Goal: Task Accomplishment & Management: Manage account settings

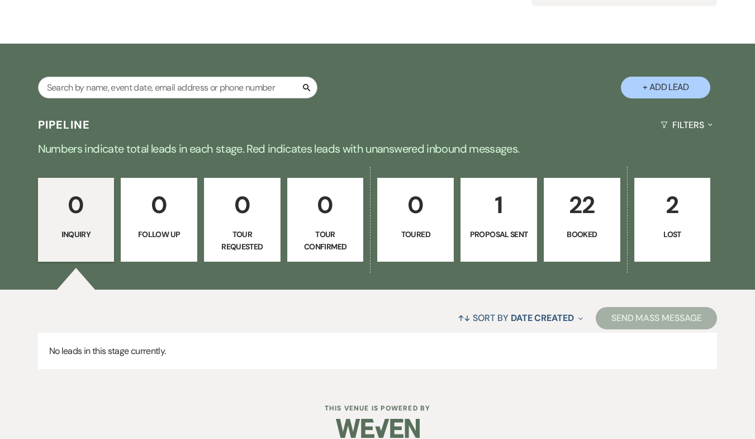
scroll to position [163, 0]
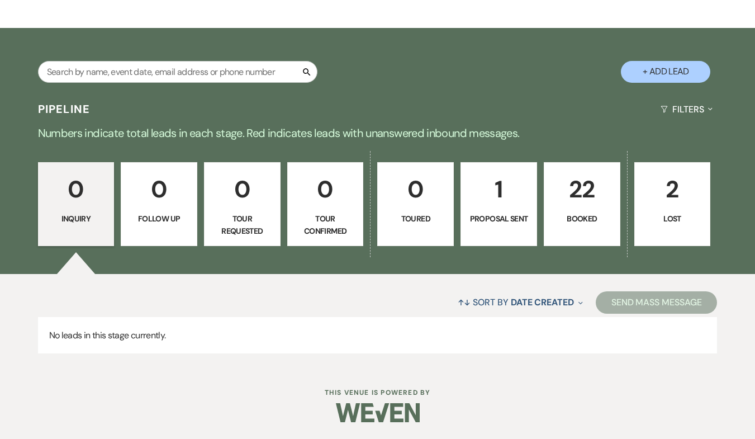
click at [575, 205] on p "22" at bounding box center [582, 188] width 62 height 37
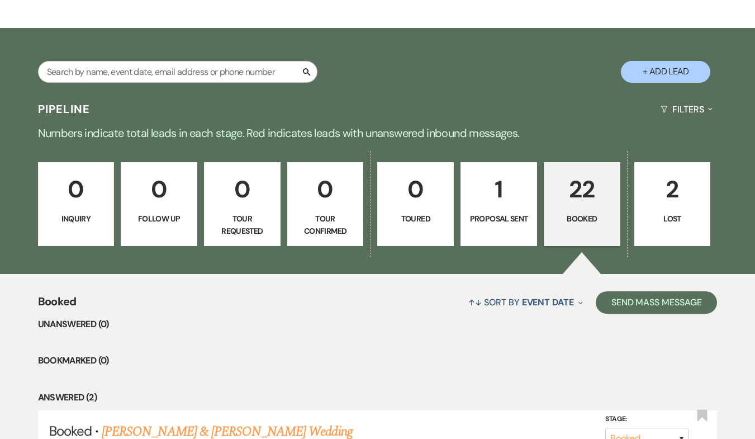
scroll to position [442, 0]
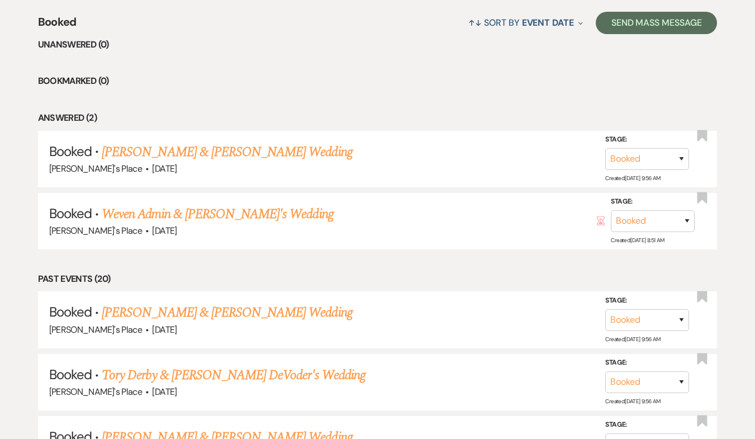
click at [210, 149] on link "[PERSON_NAME] & [PERSON_NAME] Wedding" at bounding box center [227, 152] width 250 height 20
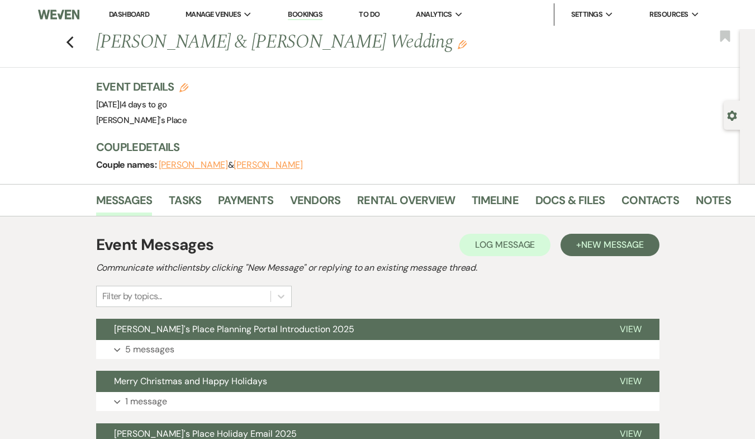
scroll to position [113, 0]
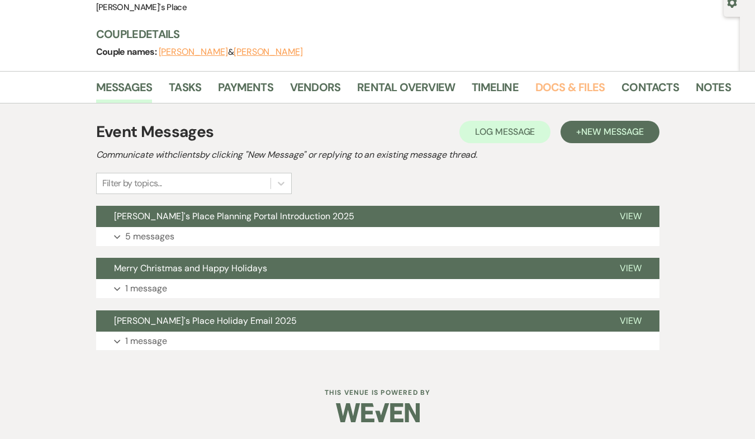
click at [535, 87] on link "Docs & Files" at bounding box center [569, 90] width 69 height 25
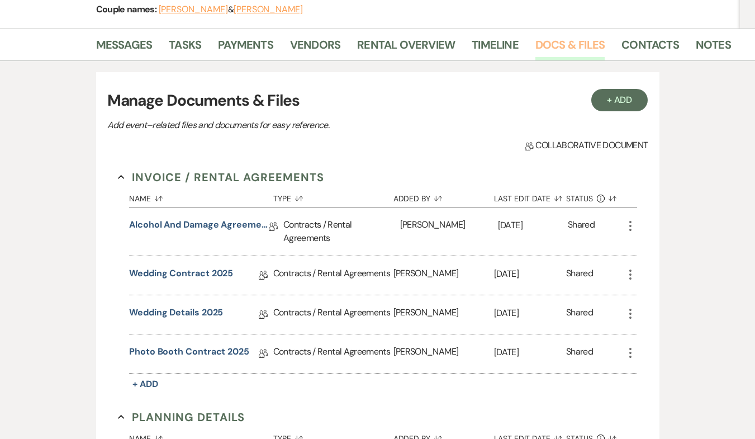
scroll to position [169, 0]
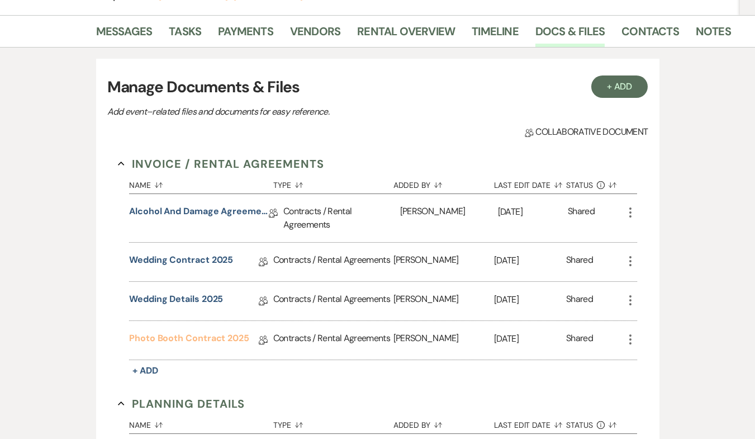
click at [219, 336] on link "Photo Booth Contract 2025" at bounding box center [189, 339] width 120 height 17
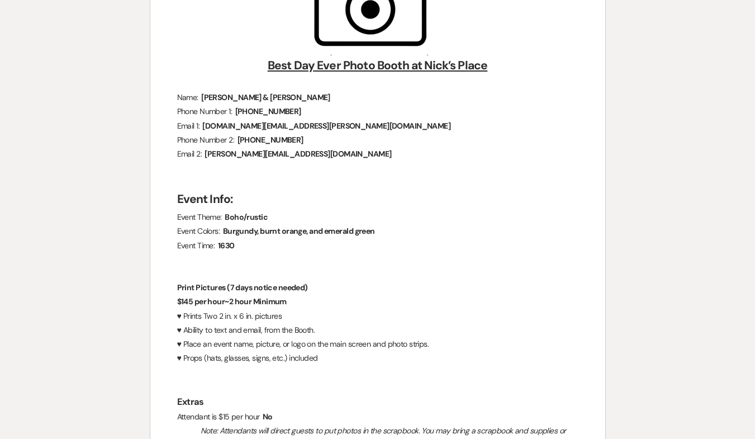
scroll to position [224, 0]
drag, startPoint x: 200, startPoint y: 97, endPoint x: 305, endPoint y: 94, distance: 105.1
click at [305, 94] on span "[PERSON_NAME] & [PERSON_NAME]" at bounding box center [264, 98] width 133 height 13
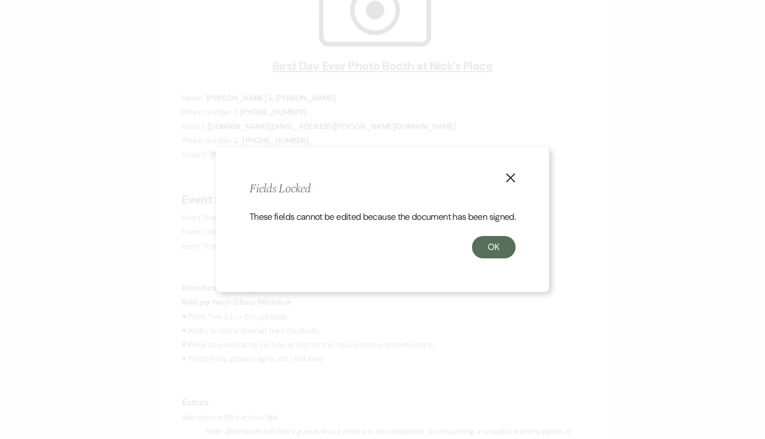
drag, startPoint x: 260, startPoint y: 94, endPoint x: 480, endPoint y: 78, distance: 220.3
click at [487, 69] on div "X Fields Locked These fields cannot be edited because the document has been sig…" at bounding box center [382, 219] width 765 height 439
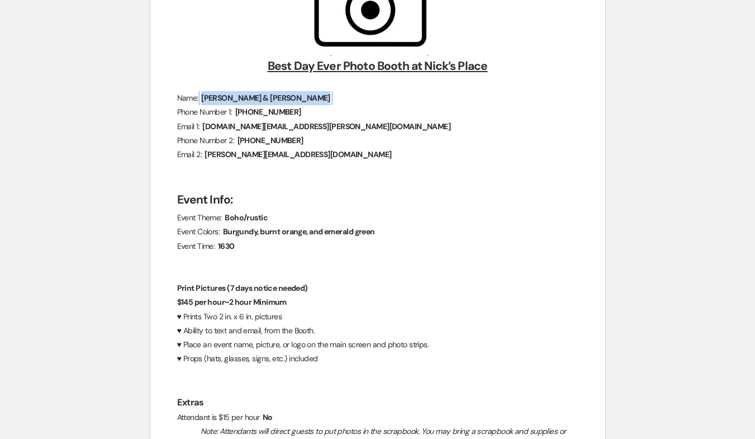
drag, startPoint x: 312, startPoint y: 98, endPoint x: 207, endPoint y: 98, distance: 104.5
click at [207, 98] on p "Name: ﻿ [PERSON_NAME] & [PERSON_NAME] ﻿" at bounding box center [377, 98] width 401 height 14
copy p "﻿ [PERSON_NAME] & [PERSON_NAME] ﻿"
click at [249, 89] on p at bounding box center [377, 84] width 401 height 14
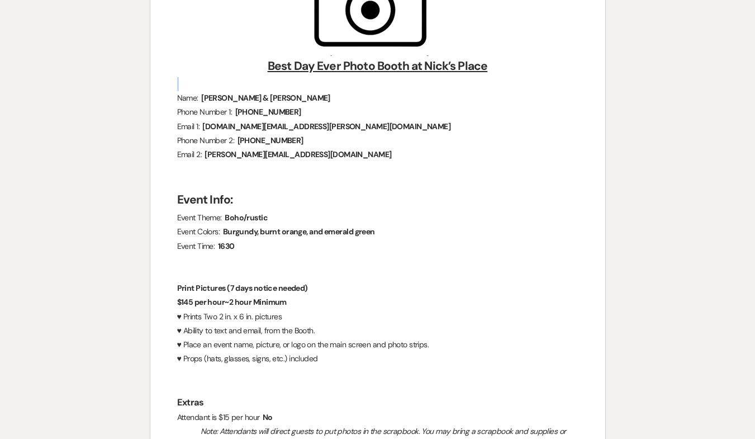
click at [249, 89] on p at bounding box center [377, 84] width 401 height 14
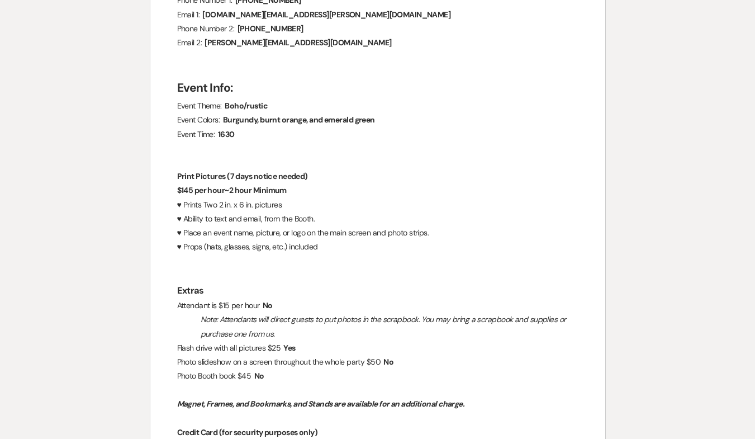
scroll to position [615, 0]
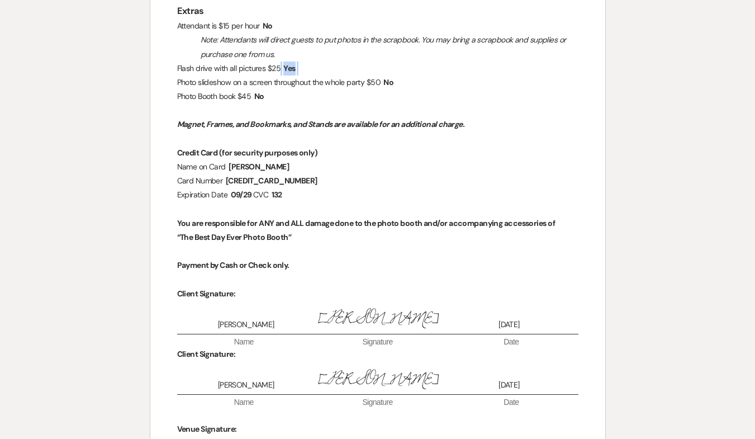
drag, startPoint x: 285, startPoint y: 69, endPoint x: 310, endPoint y: 67, distance: 25.3
click at [310, 67] on p "Flash drive with all pictures $25 ﻿ Yes ﻿" at bounding box center [377, 68] width 401 height 14
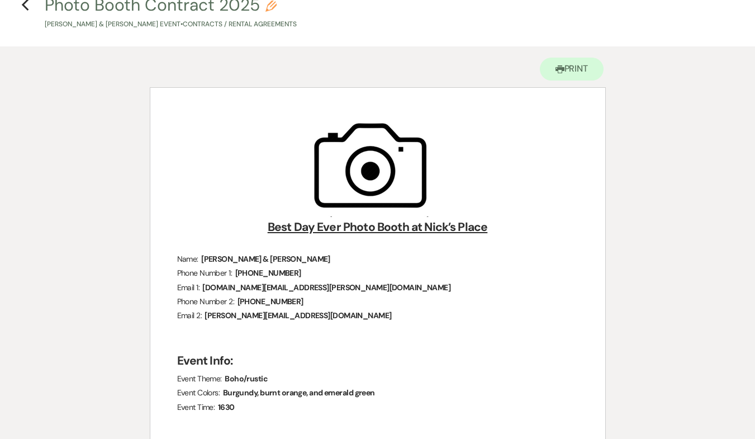
scroll to position [56, 0]
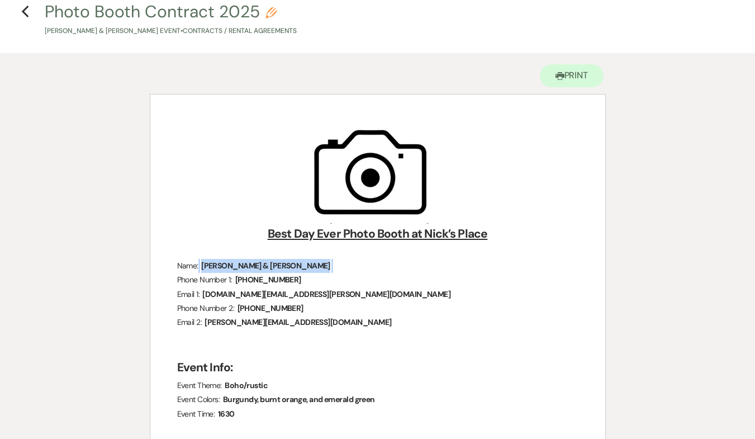
drag, startPoint x: 202, startPoint y: 263, endPoint x: 281, endPoint y: 265, distance: 79.4
click at [307, 269] on p "Name: ﻿ [PERSON_NAME] & [PERSON_NAME] ﻿" at bounding box center [377, 266] width 401 height 14
copy p "﻿ [PERSON_NAME] & [PERSON_NAME] ﻿"
drag, startPoint x: 255, startPoint y: 258, endPoint x: 127, endPoint y: 37, distance: 255.2
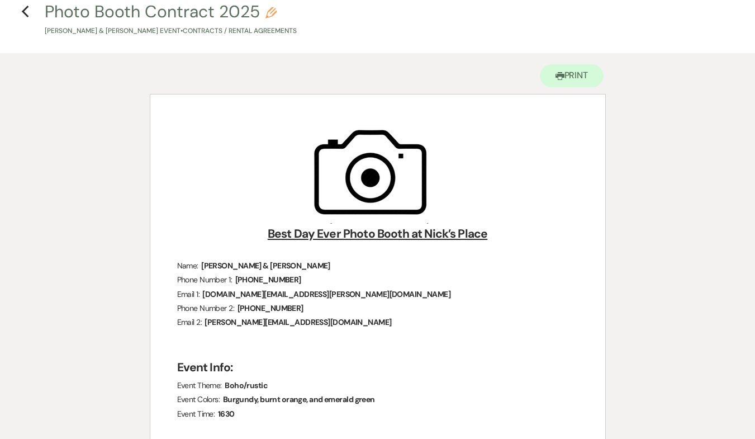
drag, startPoint x: 35, startPoint y: 29, endPoint x: 173, endPoint y: 33, distance: 138.1
click at [173, 33] on h4 "Previous Photo Booth Contract 2025 Pencil [PERSON_NAME] & [PERSON_NAME] Event •…" at bounding box center [377, 18] width 755 height 36
copy p "[PERSON_NAME] & [PERSON_NAME] Event"
click at [380, 193] on img "﻿ ﻿" at bounding box center [377, 172] width 168 height 101
